Goal: Transaction & Acquisition: Purchase product/service

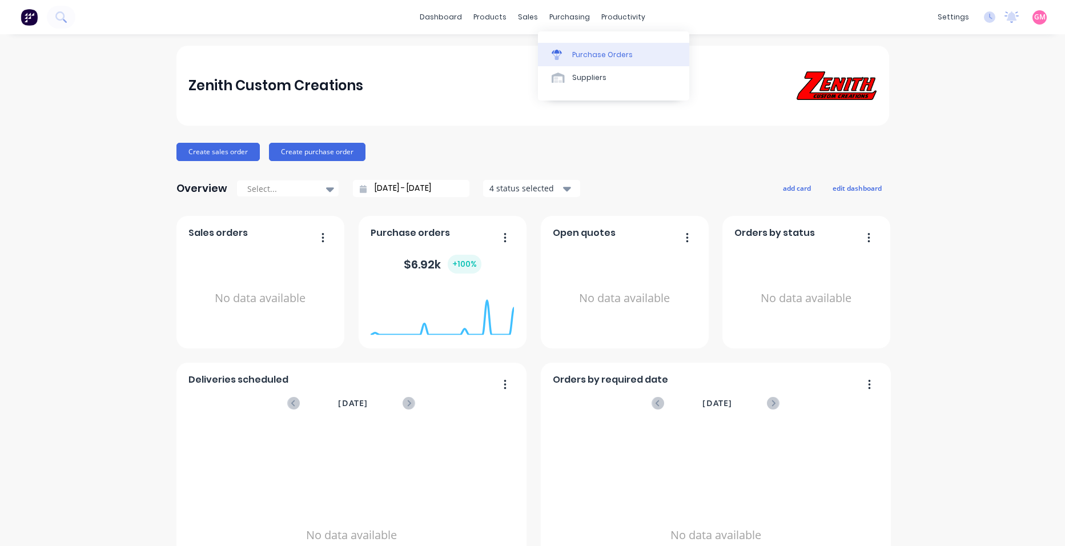
click at [621, 57] on div "Purchase Orders" at bounding box center [602, 55] width 61 height 10
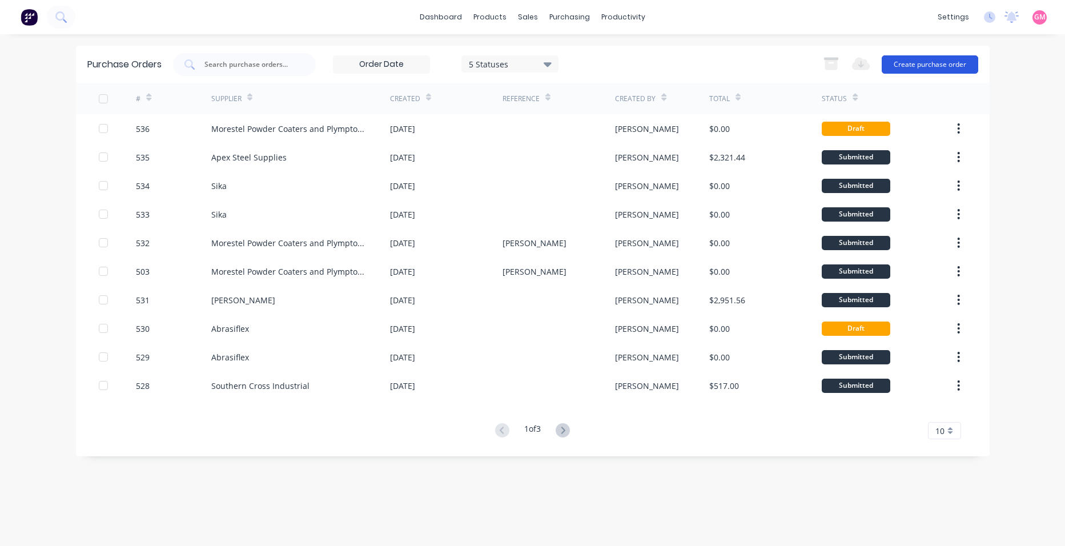
click at [937, 63] on button "Create purchase order" at bounding box center [930, 64] width 97 height 18
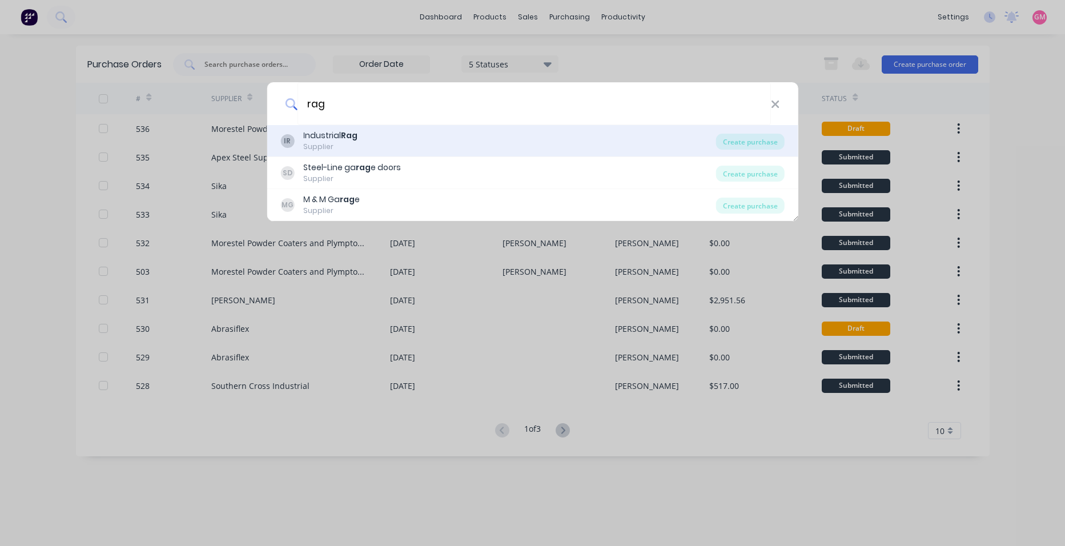
type input "rag"
click at [524, 142] on div "IR Industrial Rag Supplier" at bounding box center [498, 141] width 436 height 22
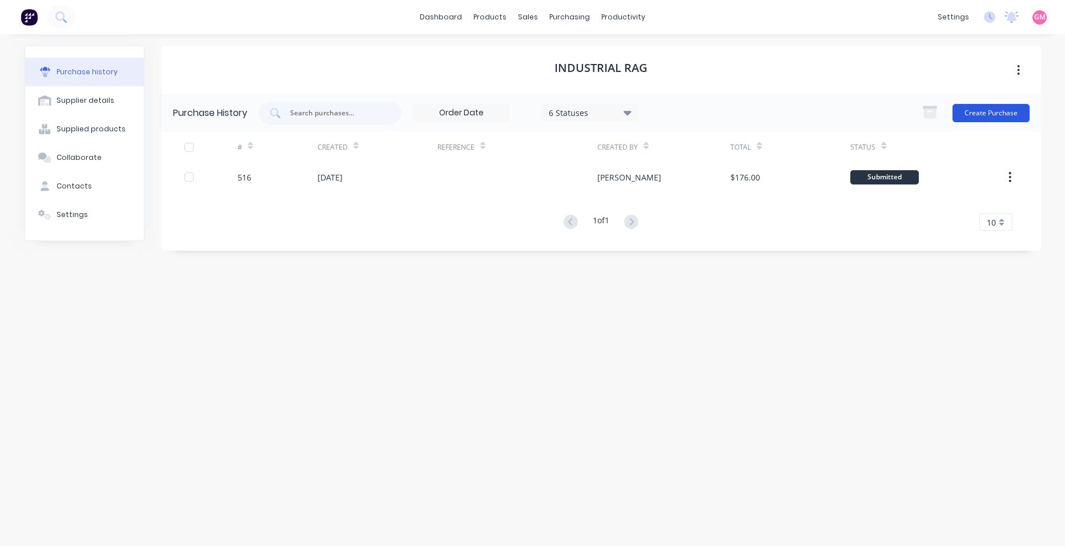
click at [986, 113] on button "Create Purchase" at bounding box center [991, 113] width 77 height 18
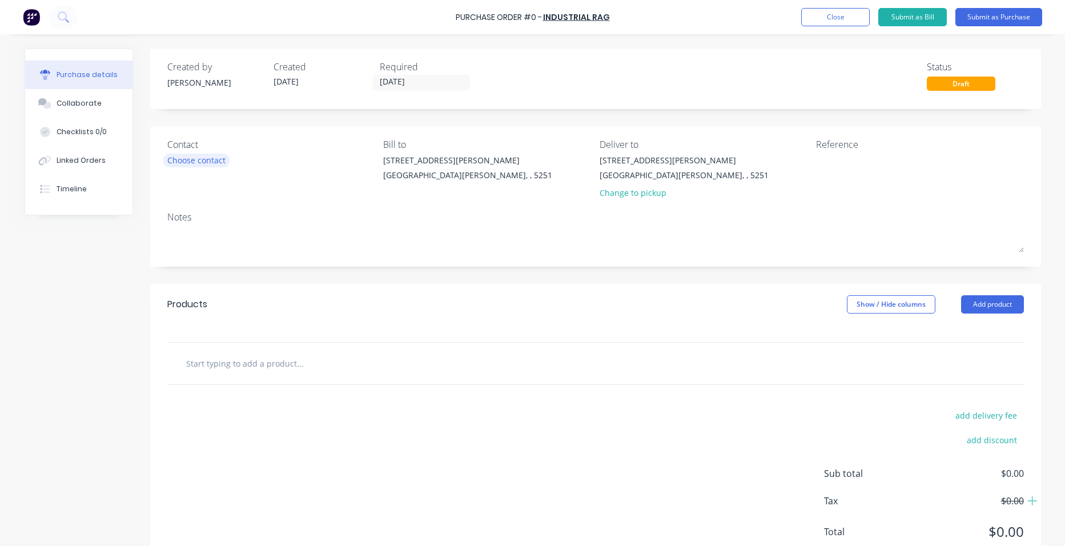
click at [179, 158] on div "Choose contact" at bounding box center [196, 160] width 58 height 12
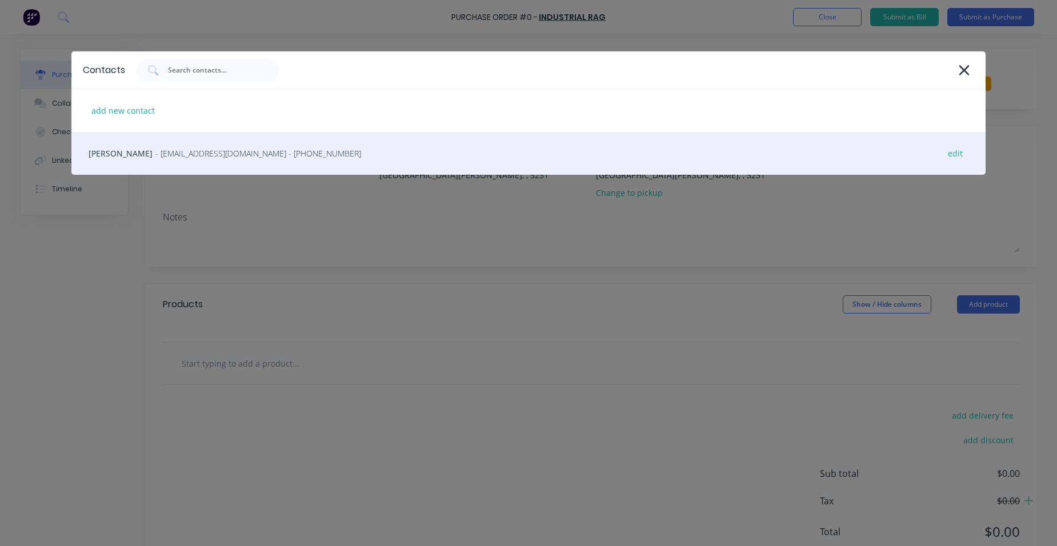
click at [202, 165] on div "[PERSON_NAME] - [EMAIL_ADDRESS][DOMAIN_NAME] - [PHONE_NUMBER] edit" at bounding box center [528, 153] width 914 height 43
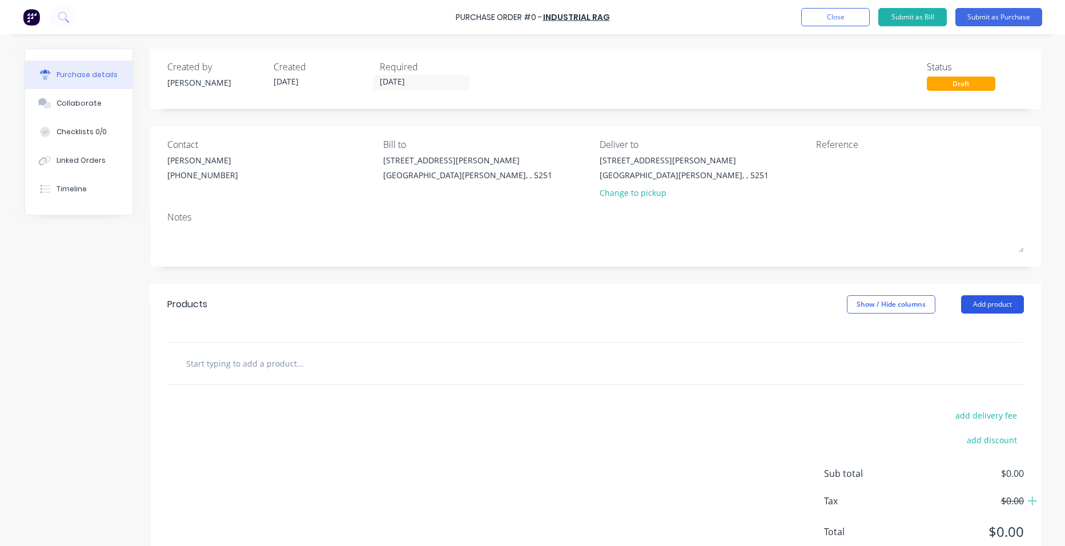
click at [985, 303] on button "Add product" at bounding box center [992, 304] width 63 height 18
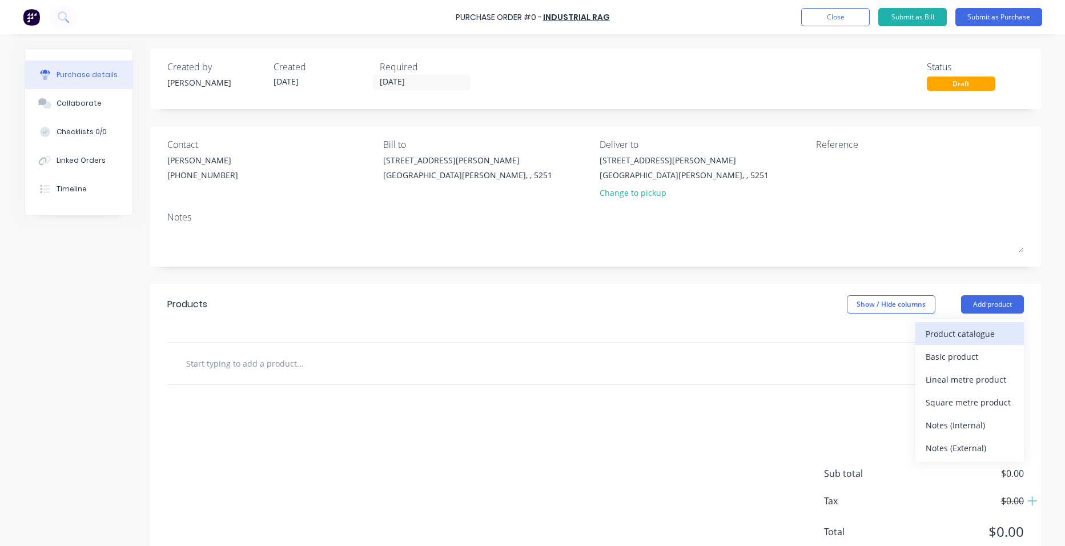
click at [975, 331] on div "Product catalogue" at bounding box center [970, 334] width 88 height 17
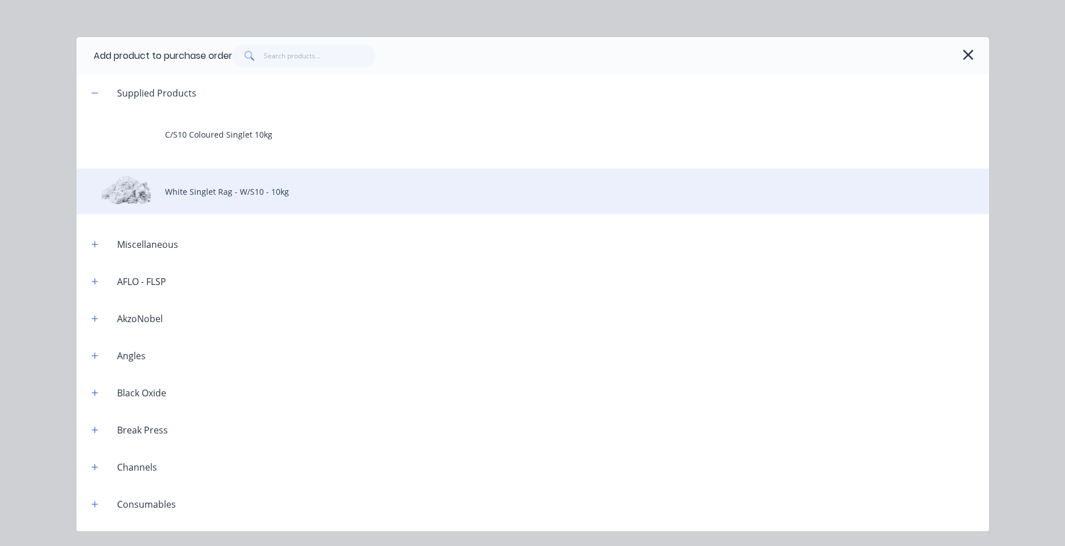
click at [250, 203] on div "White Singlet Rag - W/S10 - 10kg" at bounding box center [533, 191] width 913 height 46
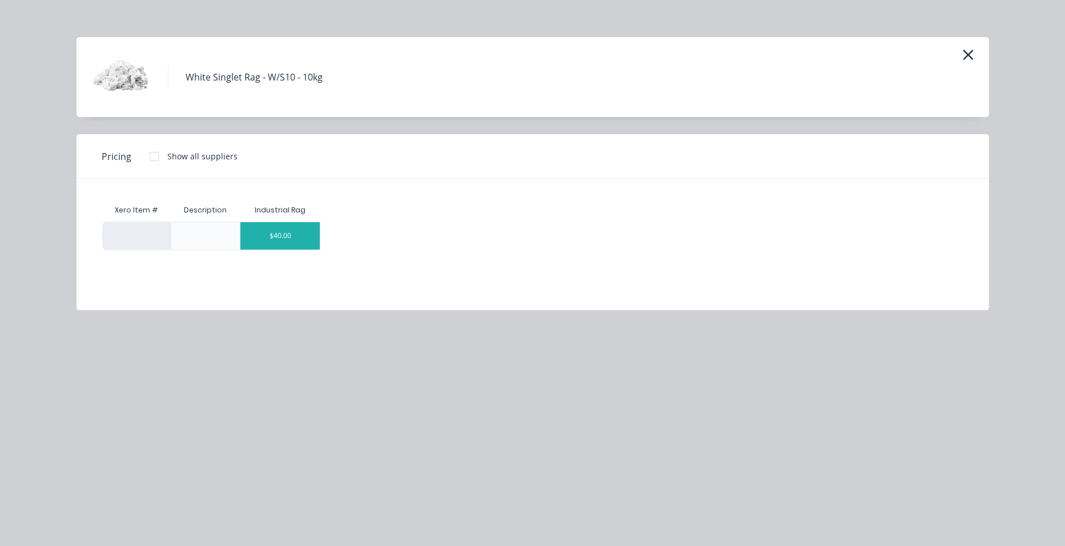
click at [285, 232] on div "$40.00" at bounding box center [279, 235] width 79 height 27
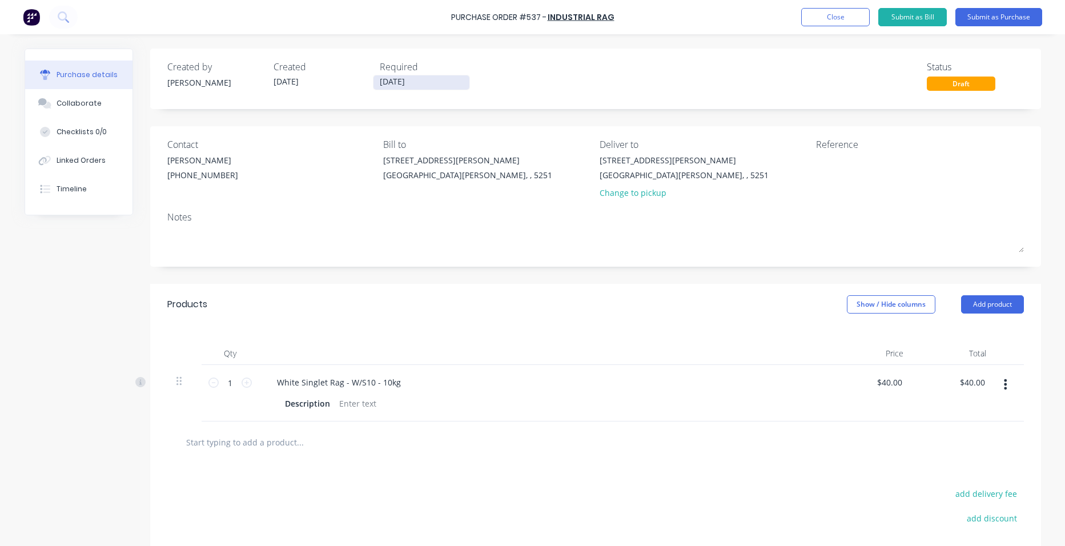
click at [438, 87] on input "[DATE]" at bounding box center [421, 82] width 96 height 14
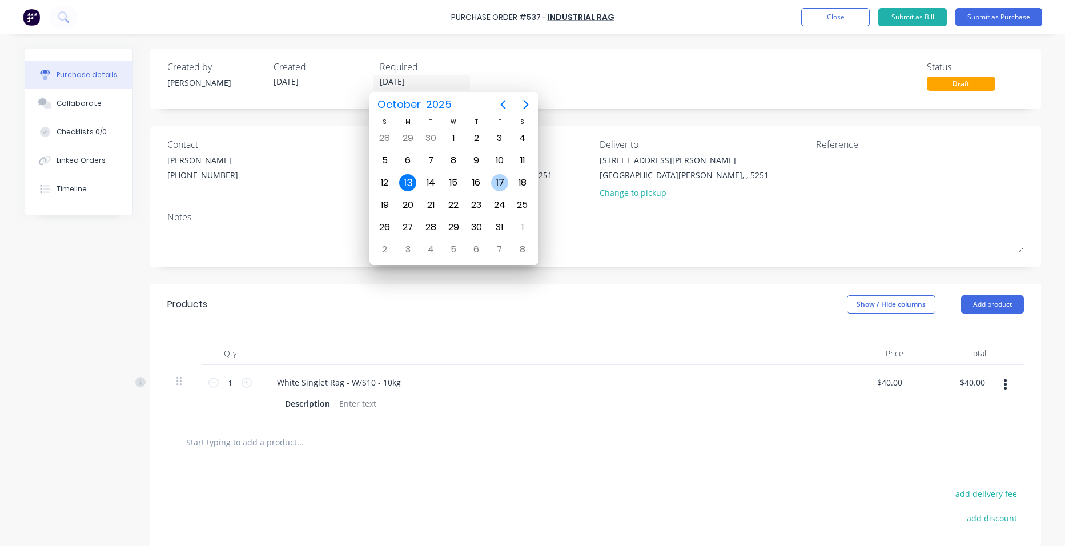
click at [492, 183] on div "17" at bounding box center [499, 182] width 17 height 17
type input "[DATE]"
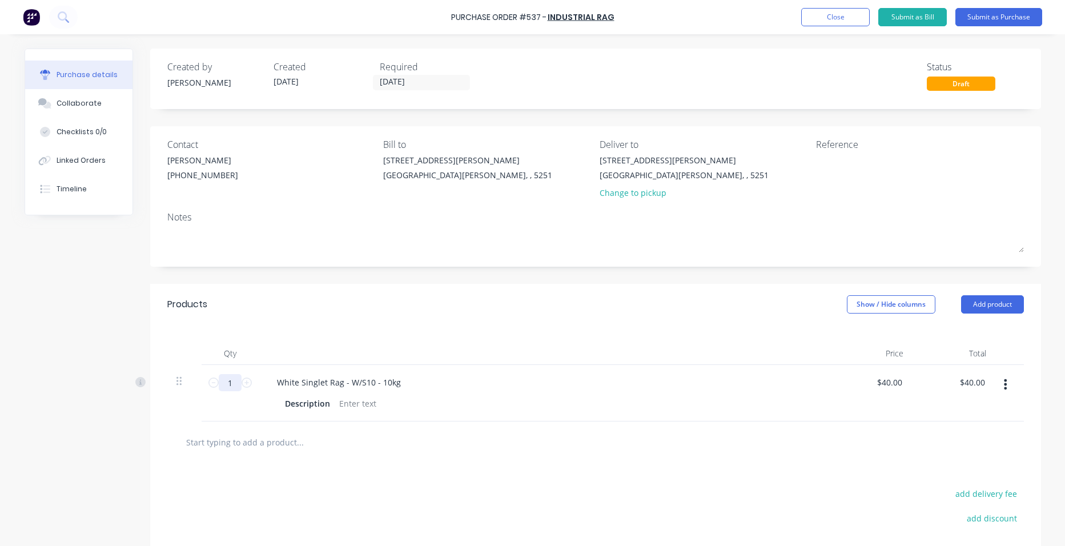
drag, startPoint x: 231, startPoint y: 385, endPoint x: 221, endPoint y: 382, distance: 10.7
click at [222, 384] on input "1" at bounding box center [230, 382] width 23 height 17
type input "6"
type input "$240.00"
type input "6"
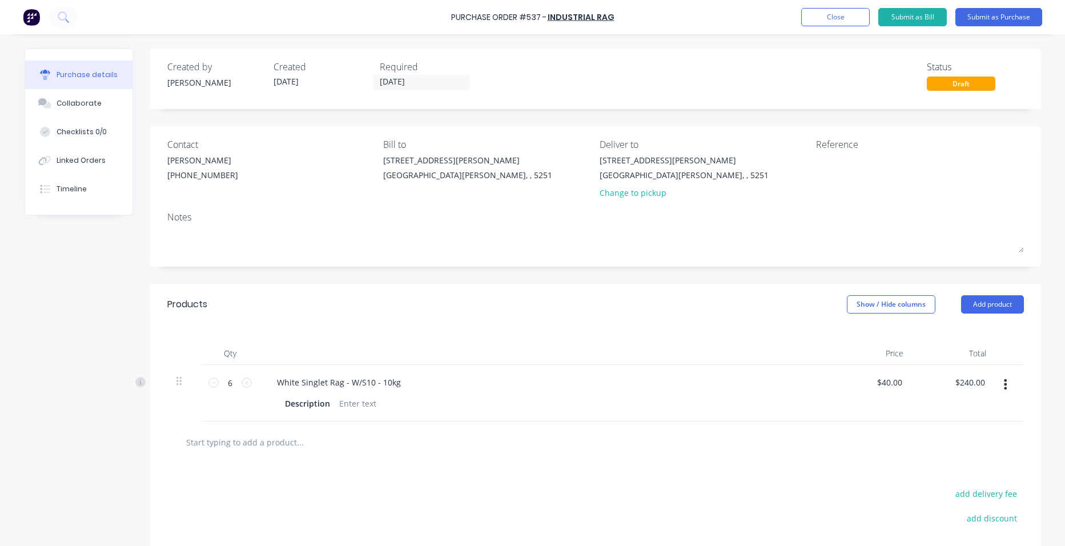
click at [621, 337] on div "Qty Price Total 6 6 White Singlet Rag - W/S10 - 10kg Description $40.00 $40.00 …" at bounding box center [595, 373] width 891 height 97
click at [1012, 14] on button "Submit as Purchase" at bounding box center [998, 17] width 87 height 18
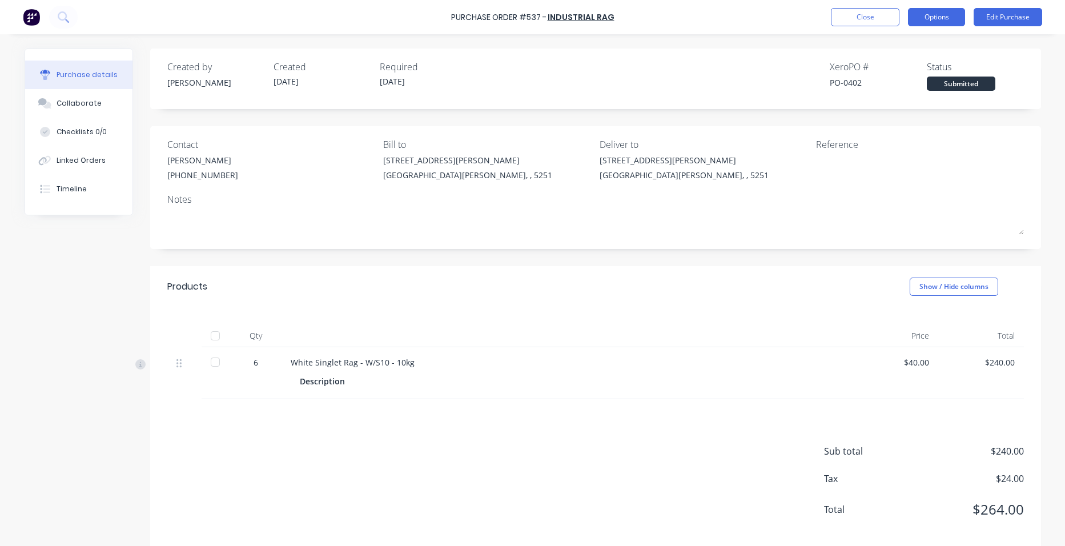
click at [931, 16] on button "Options" at bounding box center [936, 17] width 57 height 18
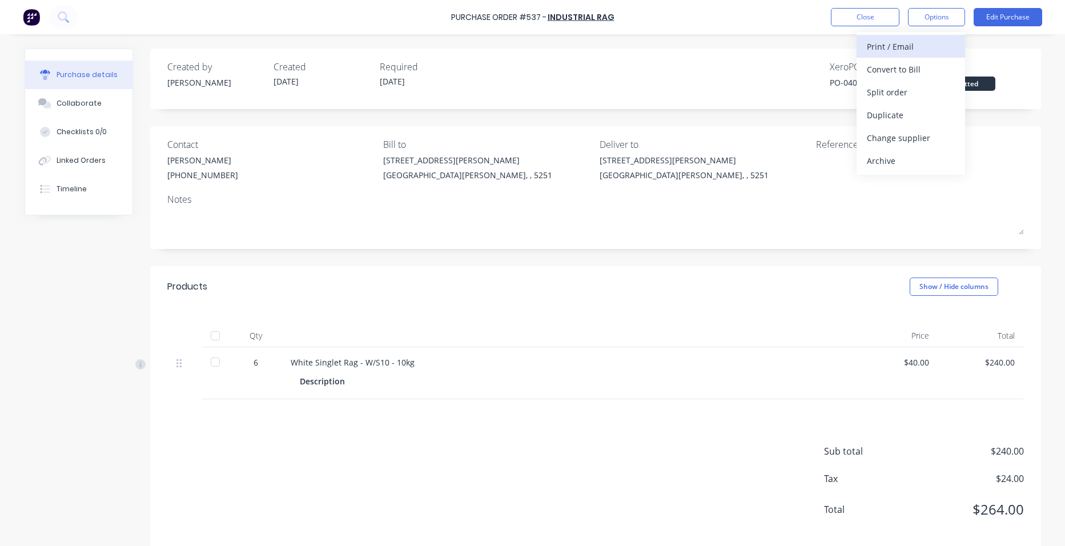
drag, startPoint x: 930, startPoint y: 70, endPoint x: 923, endPoint y: 41, distance: 29.9
click at [923, 41] on div "Print / Email Convert to Bill Split order Duplicate Change supplier Archive" at bounding box center [911, 103] width 109 height 143
click at [923, 41] on div "Print / Email" at bounding box center [911, 46] width 88 height 17
click at [917, 68] on div "With pricing" at bounding box center [911, 69] width 88 height 17
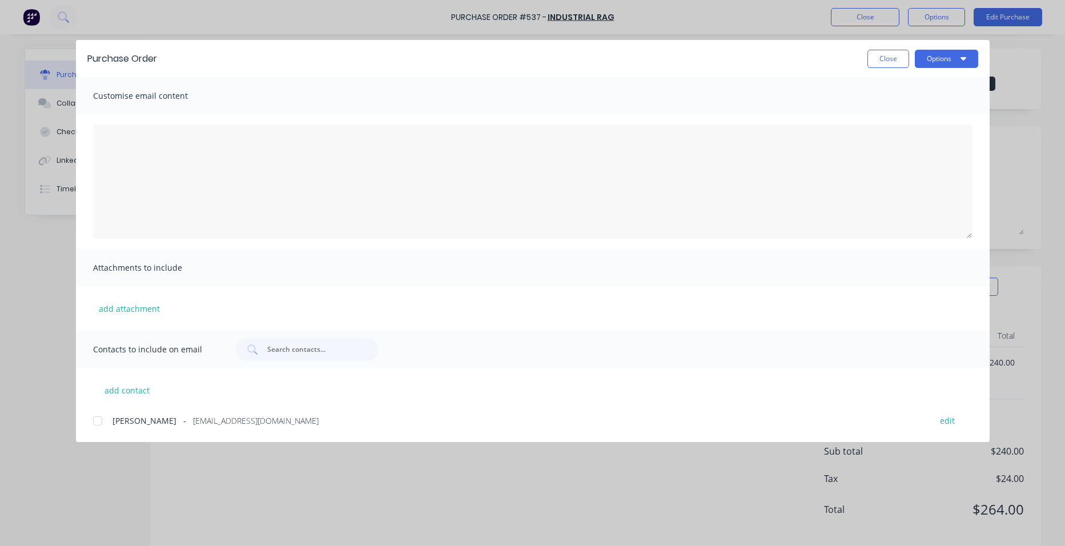
click at [99, 421] on div at bounding box center [97, 420] width 23 height 23
click at [946, 55] on button "Options" at bounding box center [946, 59] width 63 height 18
click at [937, 134] on div "Email" at bounding box center [924, 133] width 88 height 17
click at [891, 61] on button "Close" at bounding box center [888, 59] width 42 height 18
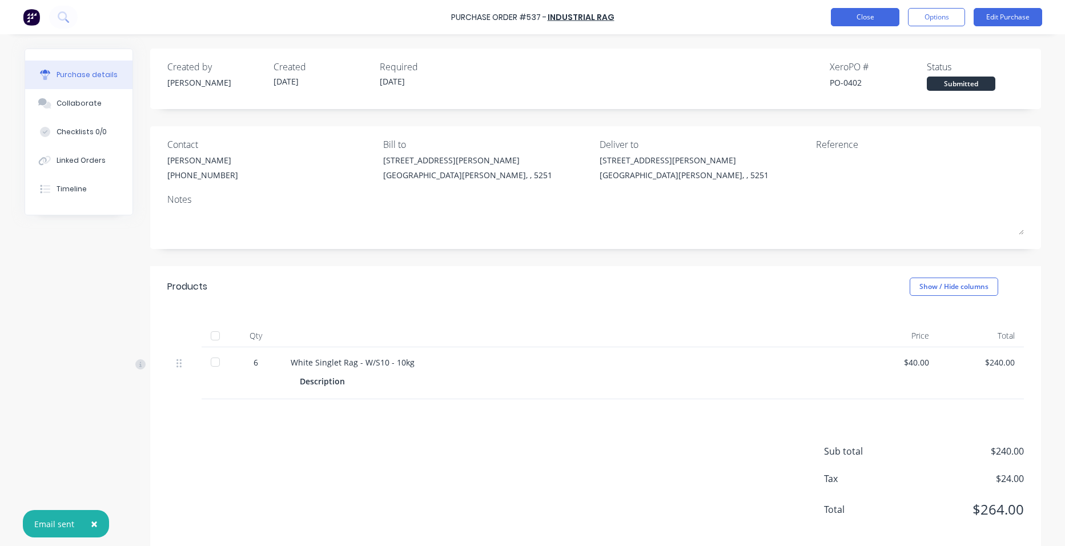
click at [871, 19] on button "Close" at bounding box center [865, 17] width 69 height 18
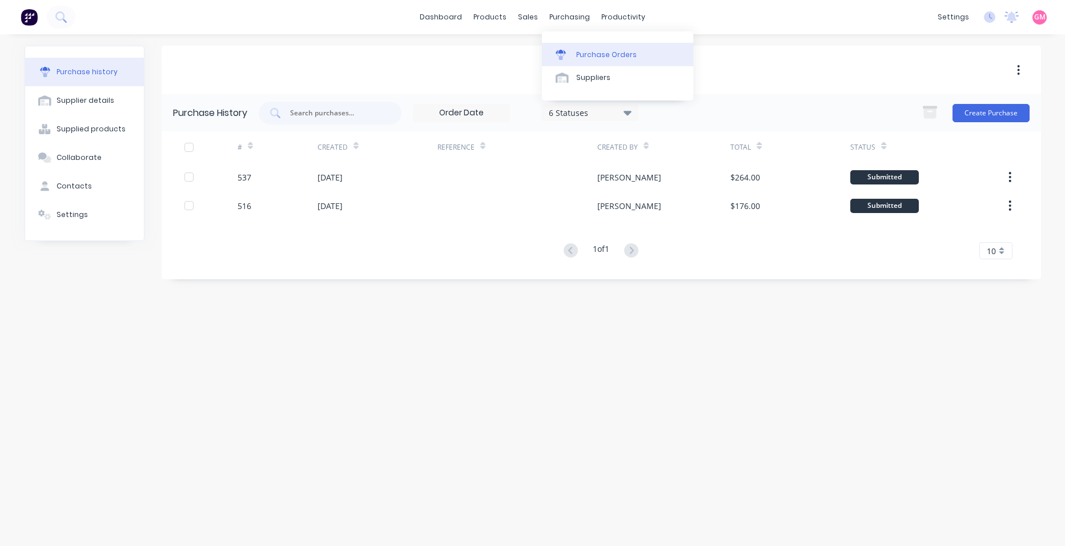
click at [608, 64] on link "Purchase Orders" at bounding box center [617, 54] width 151 height 23
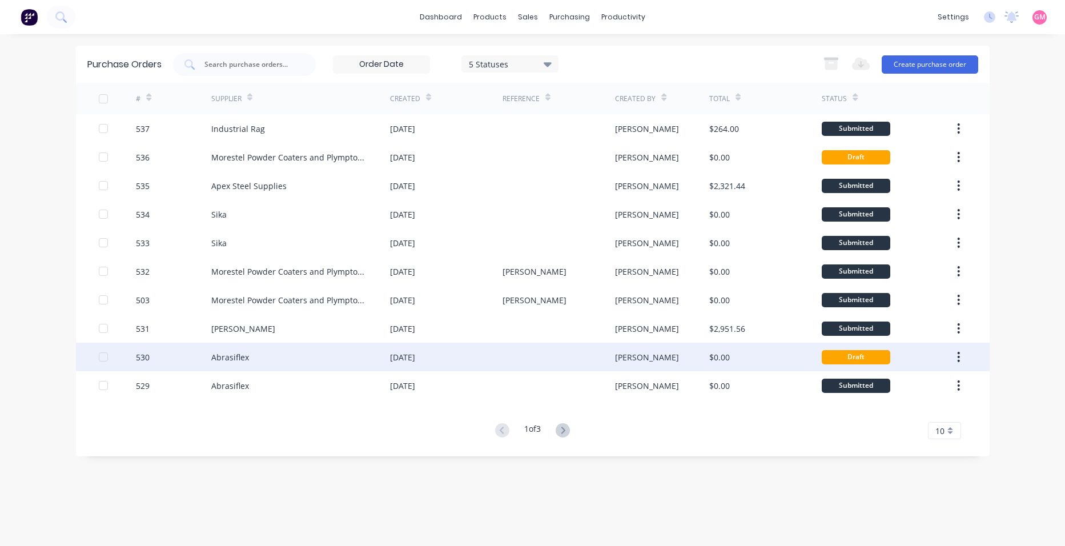
click at [660, 355] on div "[PERSON_NAME]" at bounding box center [662, 357] width 94 height 29
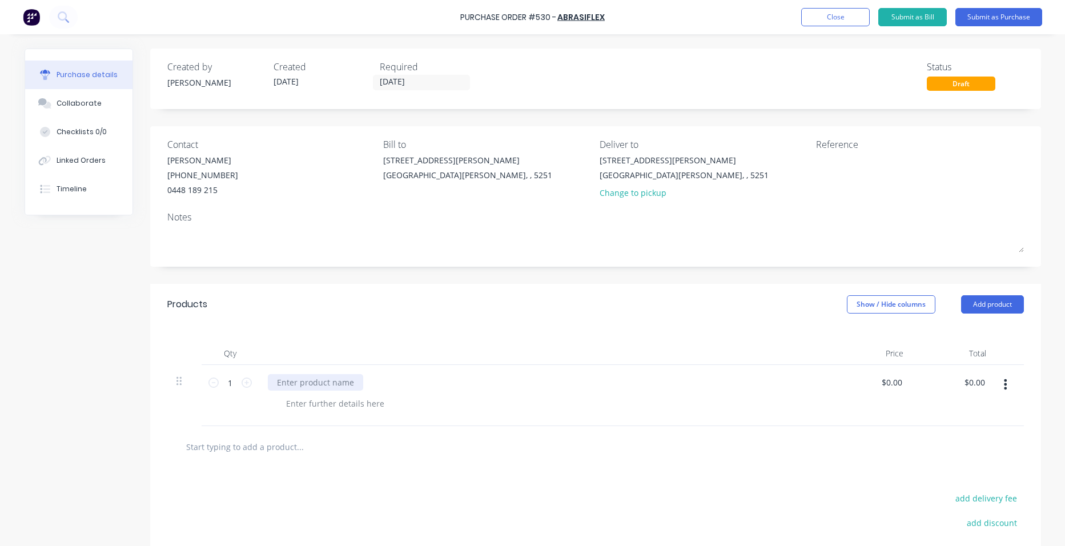
click at [332, 381] on div at bounding box center [315, 382] width 95 height 17
click at [81, 195] on button "Timeline" at bounding box center [78, 189] width 107 height 29
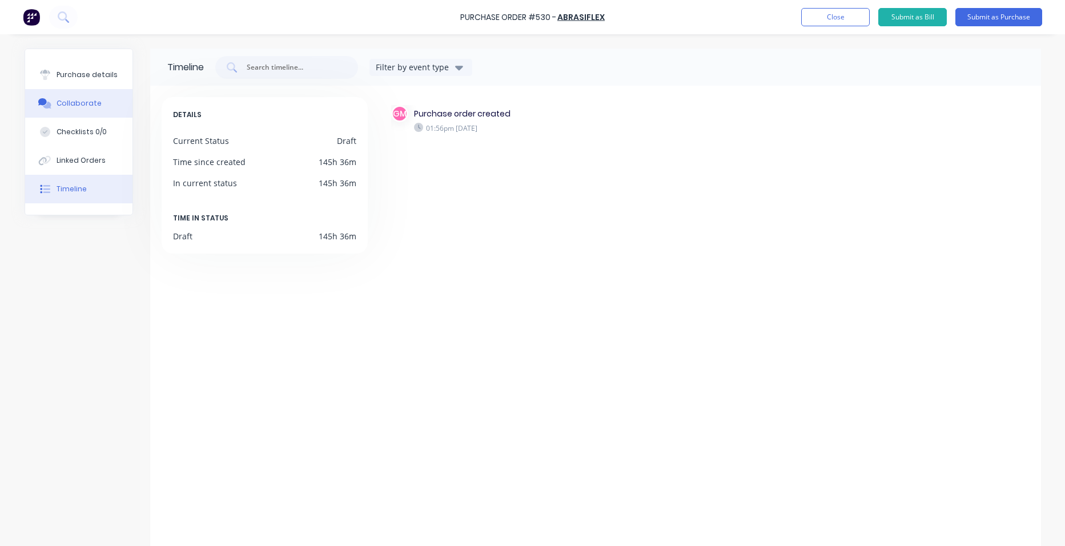
click at [87, 95] on button "Collaborate" at bounding box center [78, 103] width 107 height 29
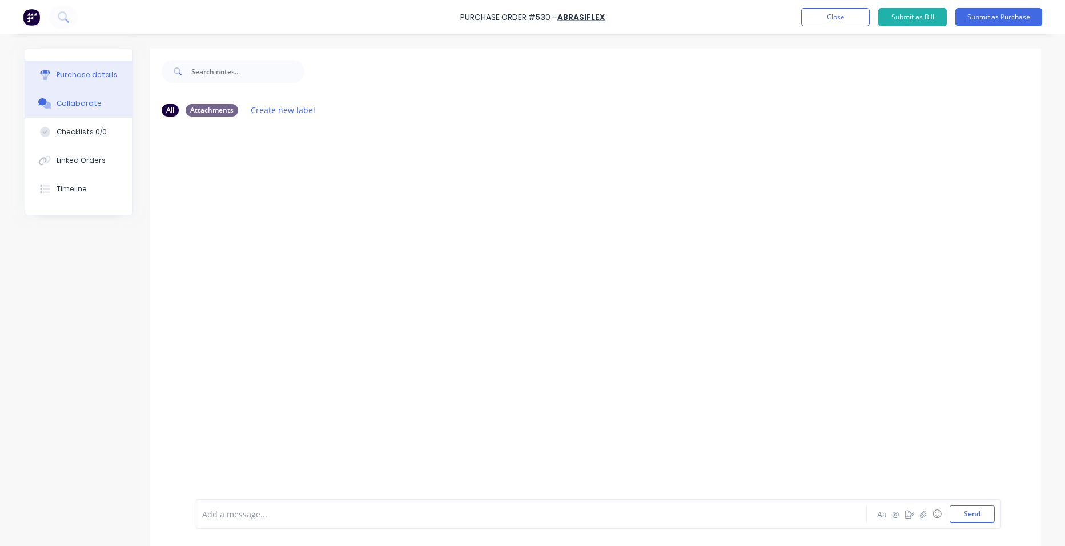
click at [90, 76] on div "Purchase details" at bounding box center [87, 75] width 61 height 10
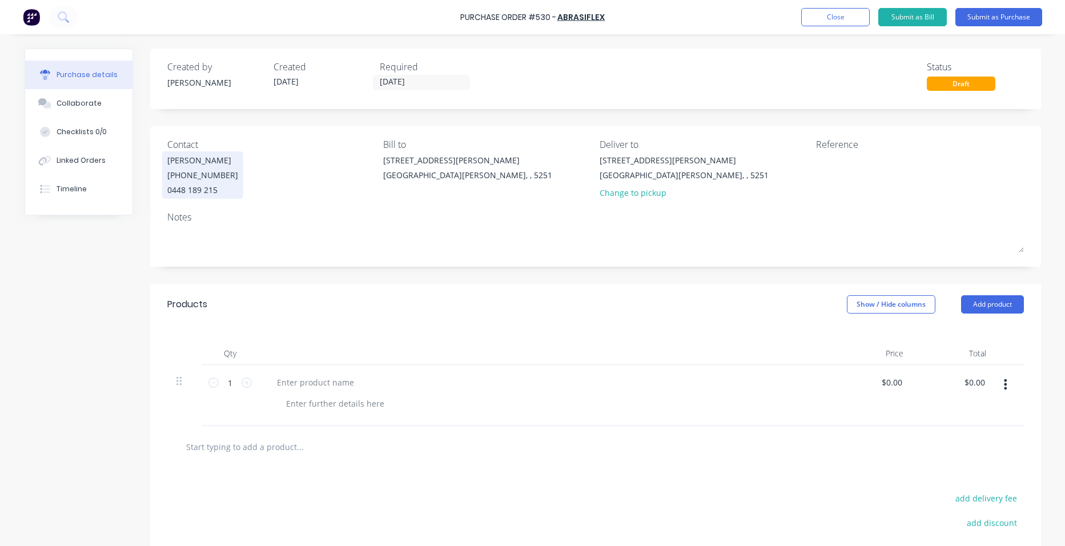
click at [175, 186] on div "0448 189 215" at bounding box center [202, 190] width 71 height 12
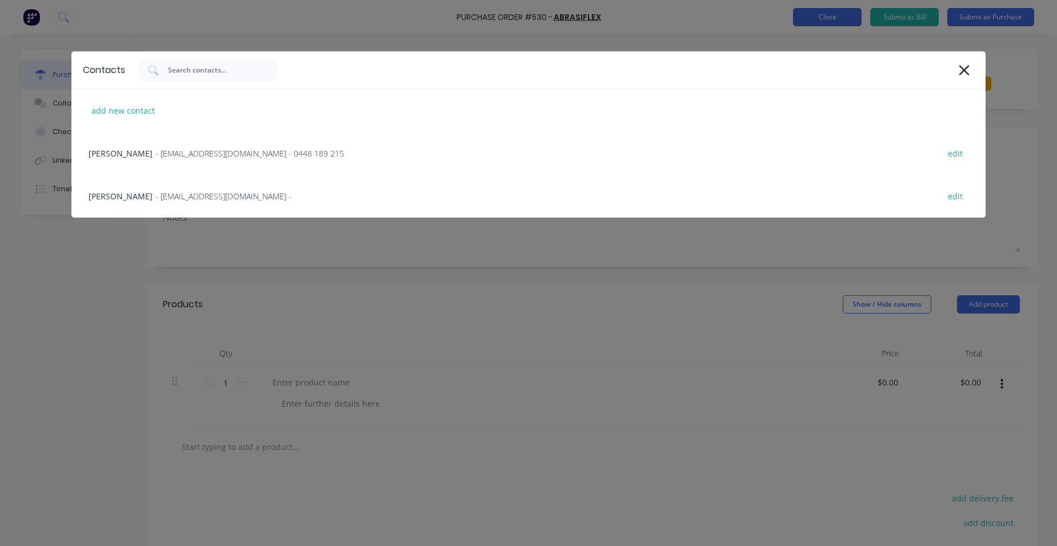
drag, startPoint x: 860, startPoint y: 18, endPoint x: 828, endPoint y: 13, distance: 33.0
click at [856, 18] on div "Contacts add new contact [PERSON_NAME] - [EMAIL_ADDRESS][DOMAIN_NAME] - 0448 18…" at bounding box center [528, 273] width 1057 height 546
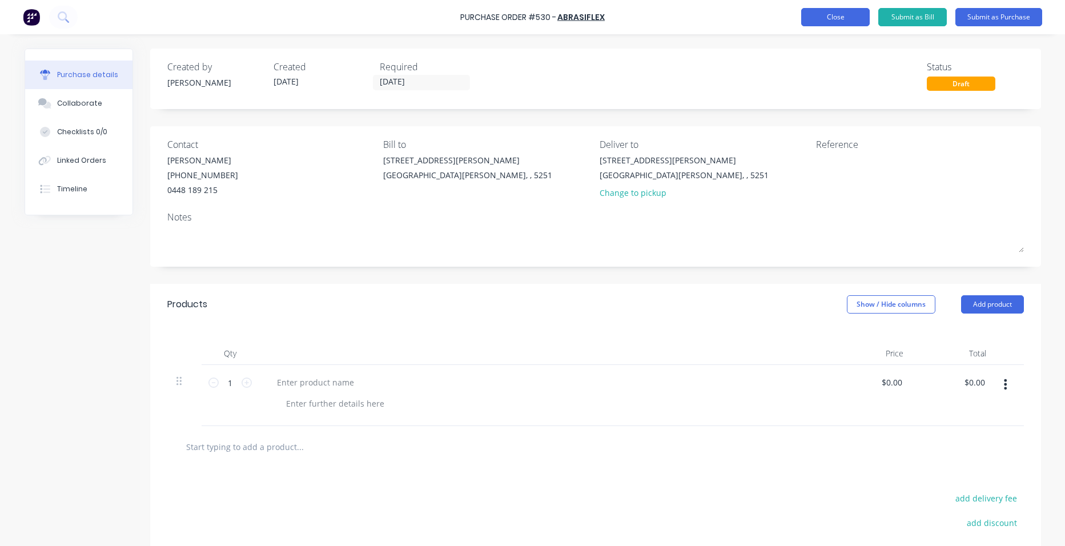
click at [826, 13] on button "Close" at bounding box center [835, 17] width 69 height 18
